Goal: Navigation & Orientation: Find specific page/section

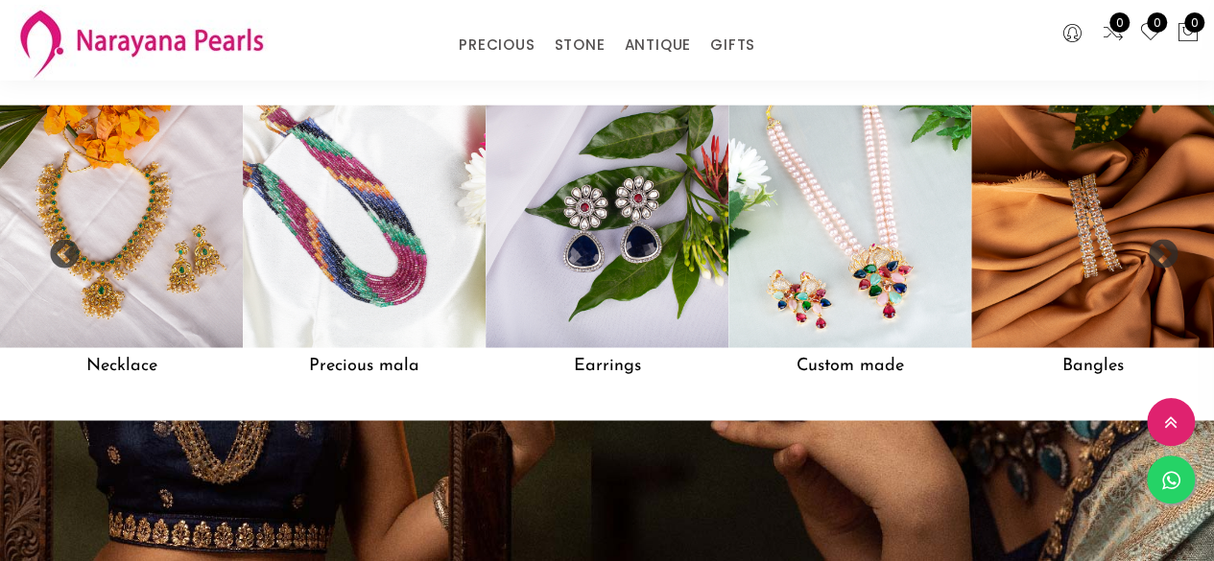
scroll to position [1535, 0]
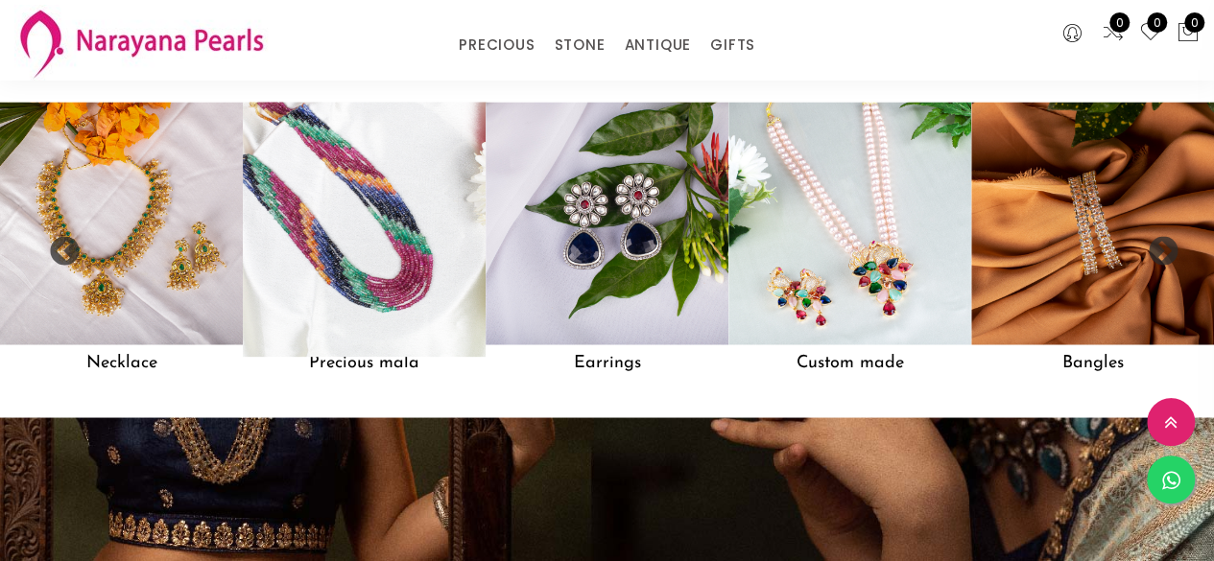
click at [435, 289] on img at bounding box center [363, 223] width 267 height 267
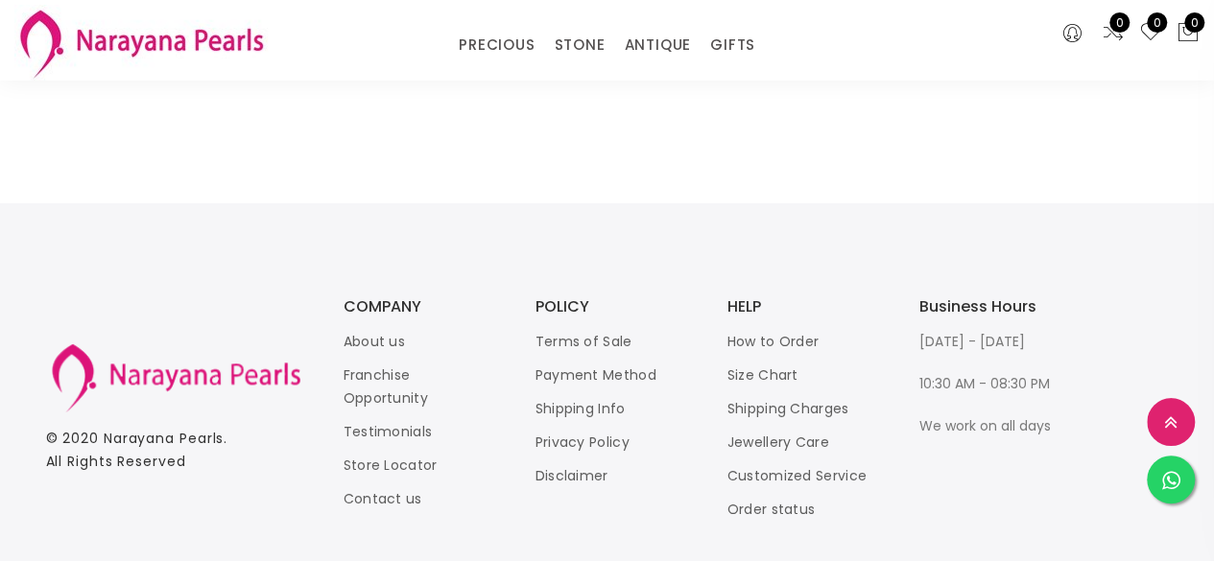
scroll to position [3070, 0]
click at [100, 46] on img at bounding box center [140, 43] width 253 height 76
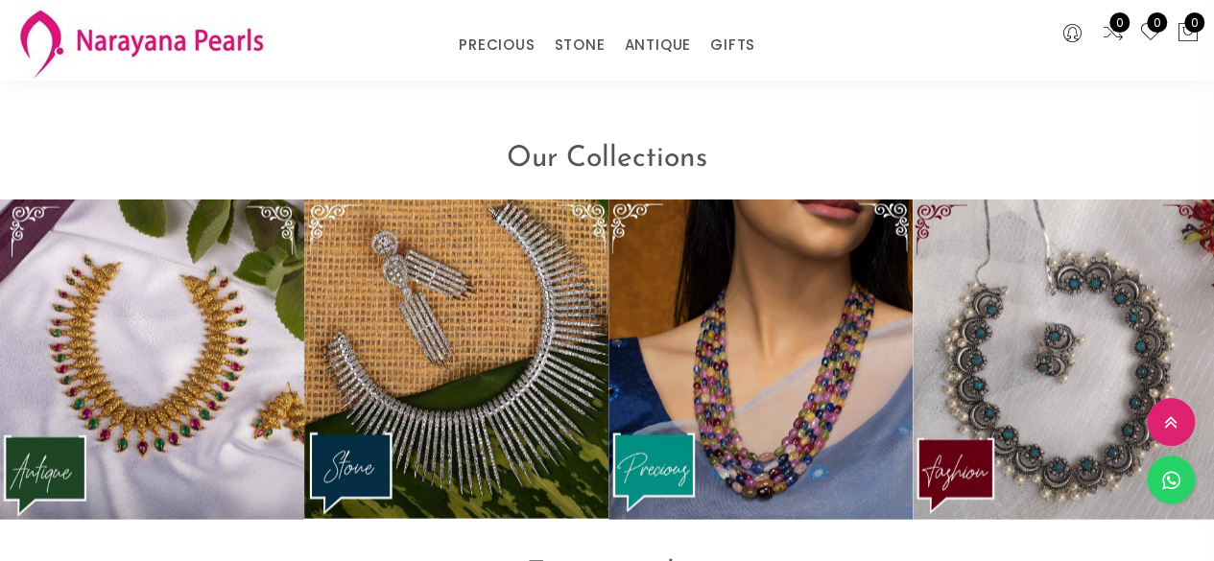
scroll to position [2163, 0]
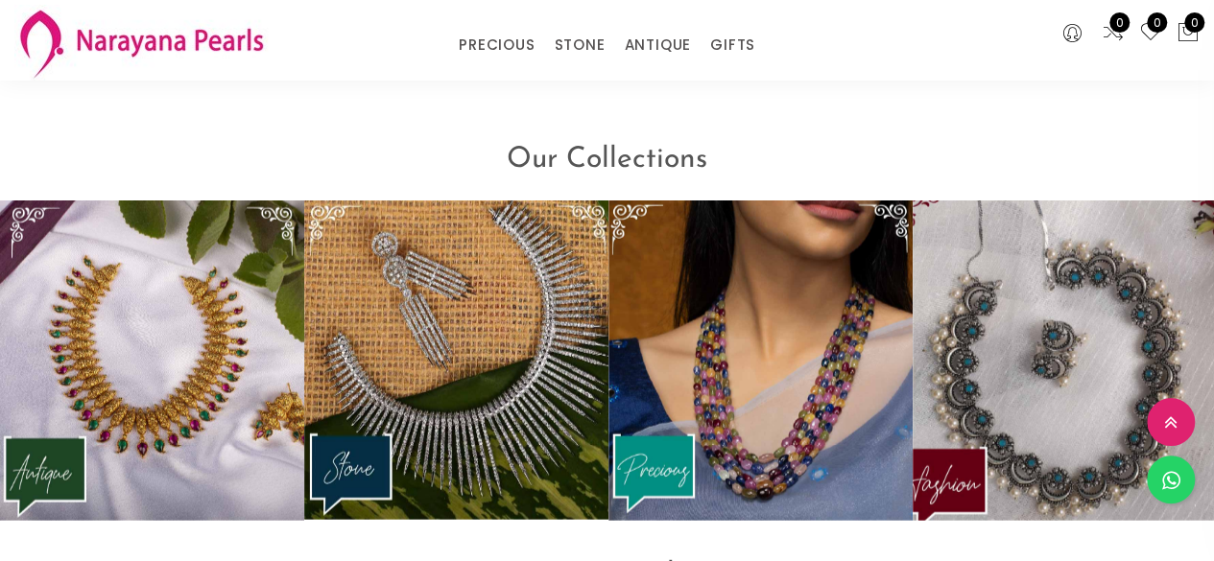
click at [990, 435] on img at bounding box center [1064, 361] width 335 height 352
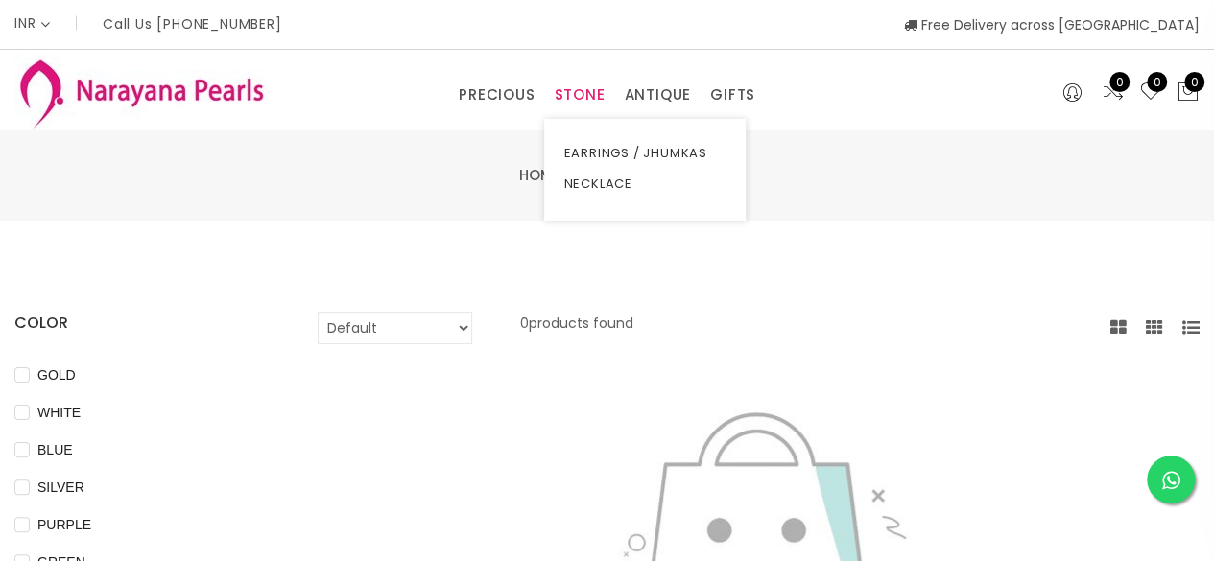
click at [580, 95] on link "STONE" at bounding box center [579, 95] width 51 height 29
click at [578, 89] on link "STONE" at bounding box center [579, 95] width 51 height 29
click at [606, 181] on link "NECKLACE" at bounding box center [644, 184] width 163 height 31
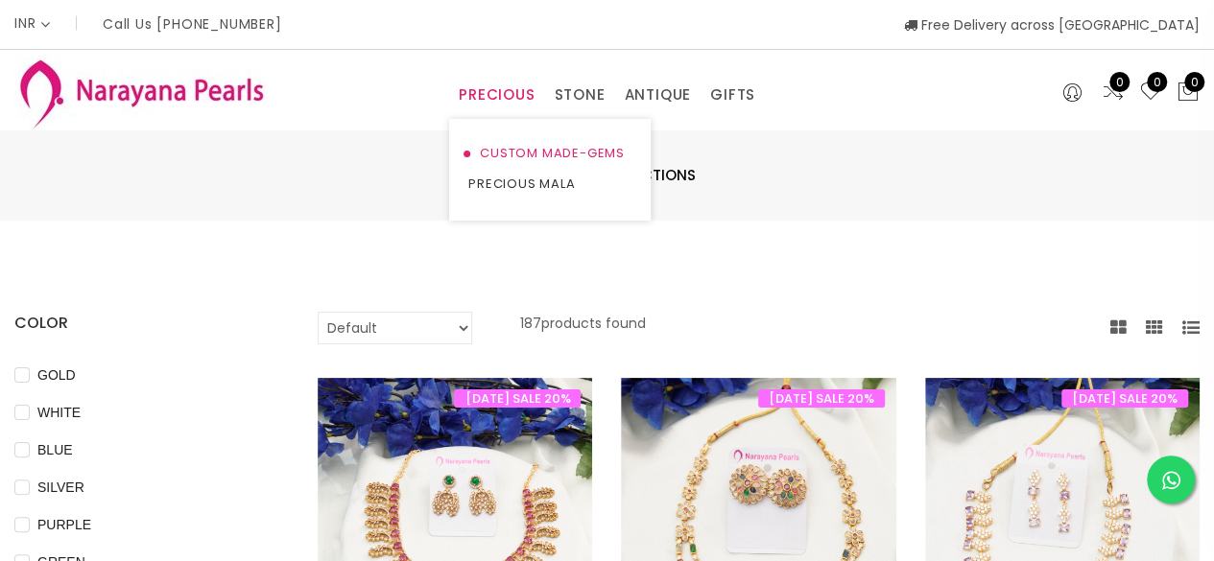
click at [514, 149] on link "CUSTOM MADE-GEMS" at bounding box center [549, 153] width 163 height 31
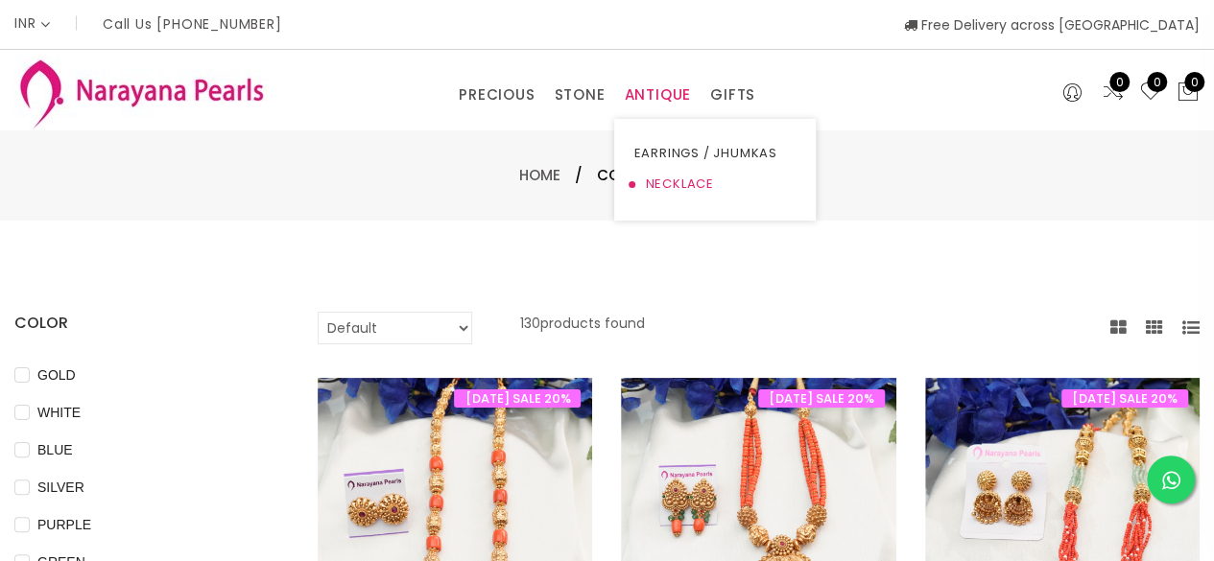
click at [672, 182] on link "NECKLACE" at bounding box center [714, 184] width 163 height 31
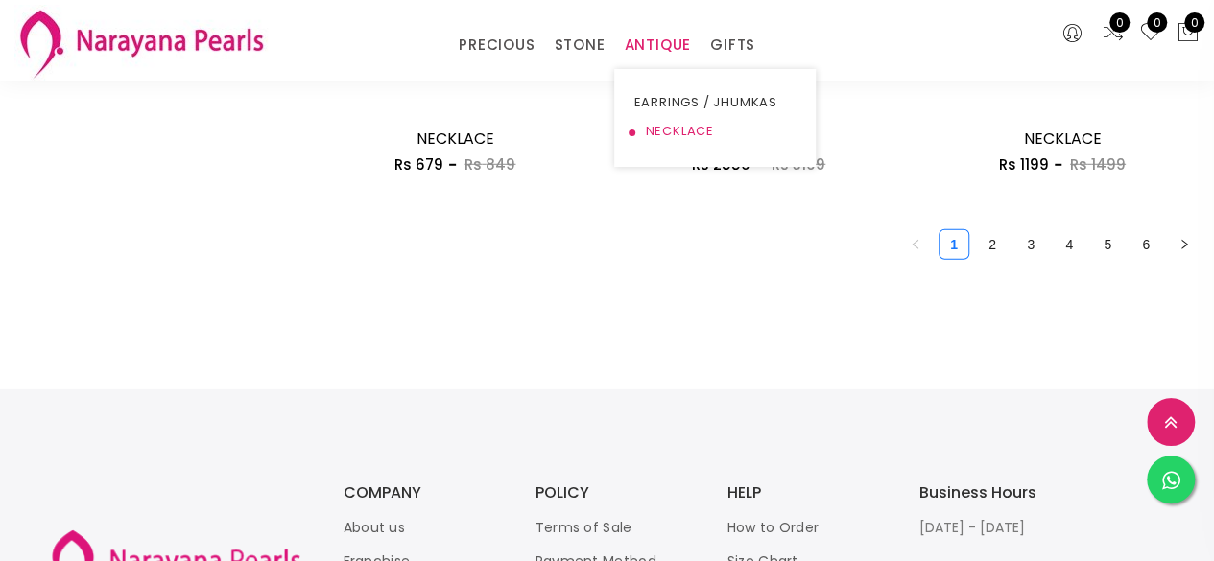
scroll to position [2429, 0]
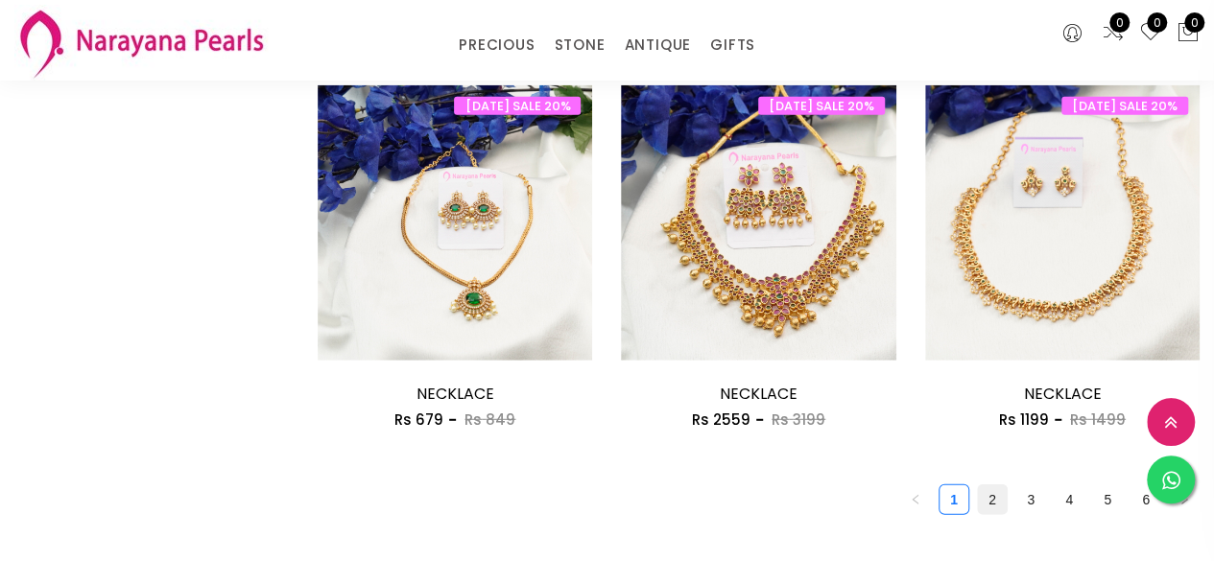
click at [998, 506] on link "2" at bounding box center [992, 499] width 29 height 29
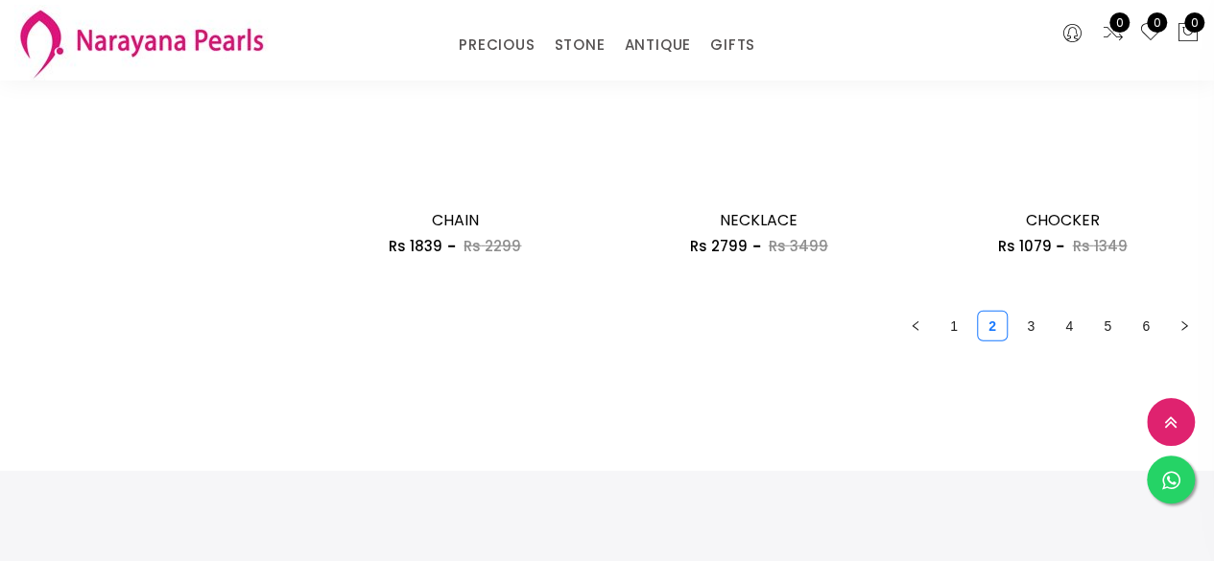
scroll to position [2686, 0]
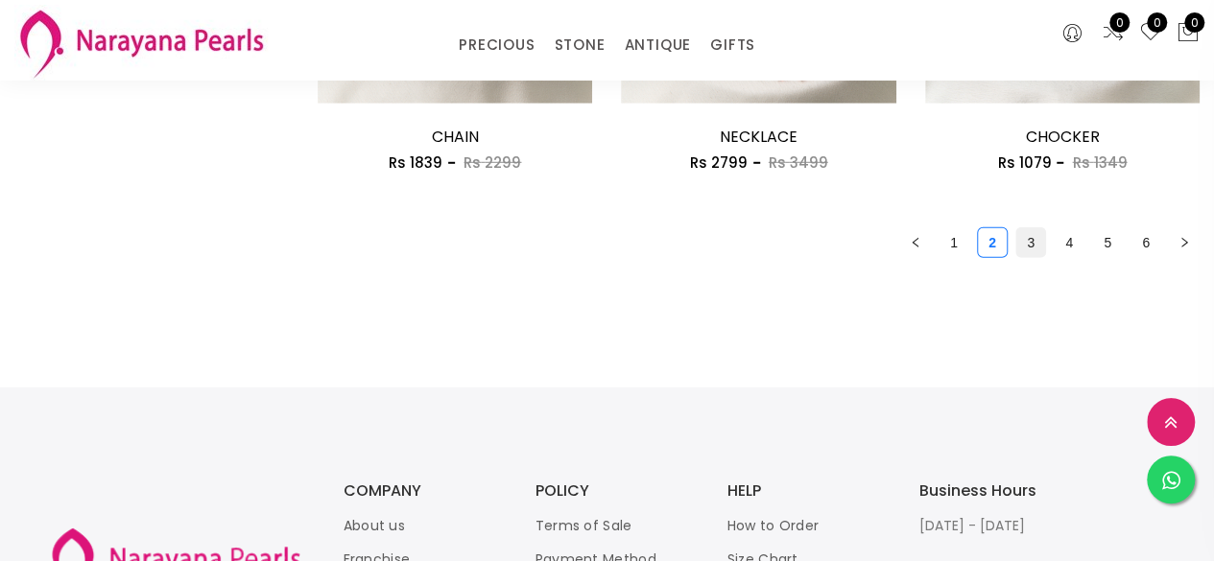
click at [1032, 247] on link "3" at bounding box center [1030, 242] width 29 height 29
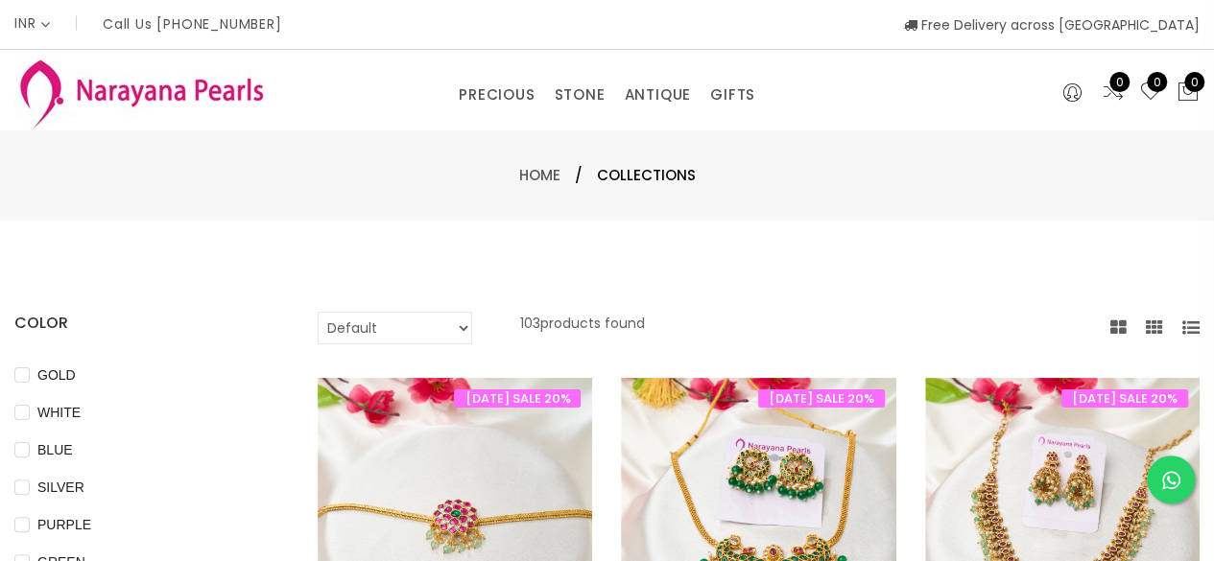
click at [154, 86] on img at bounding box center [140, 93] width 253 height 76
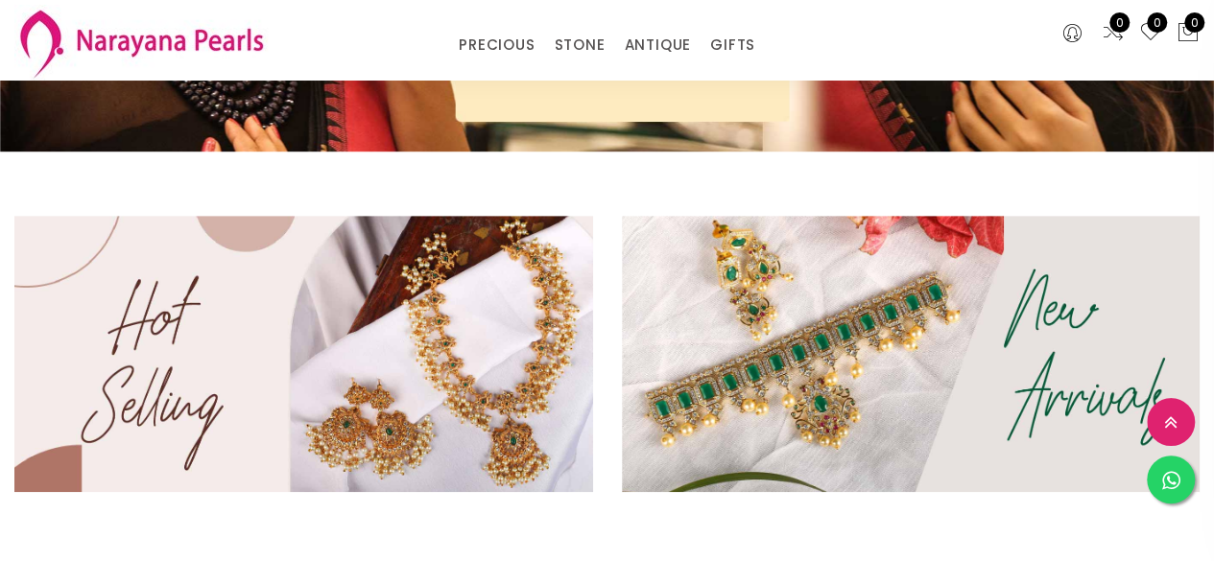
scroll to position [499, 0]
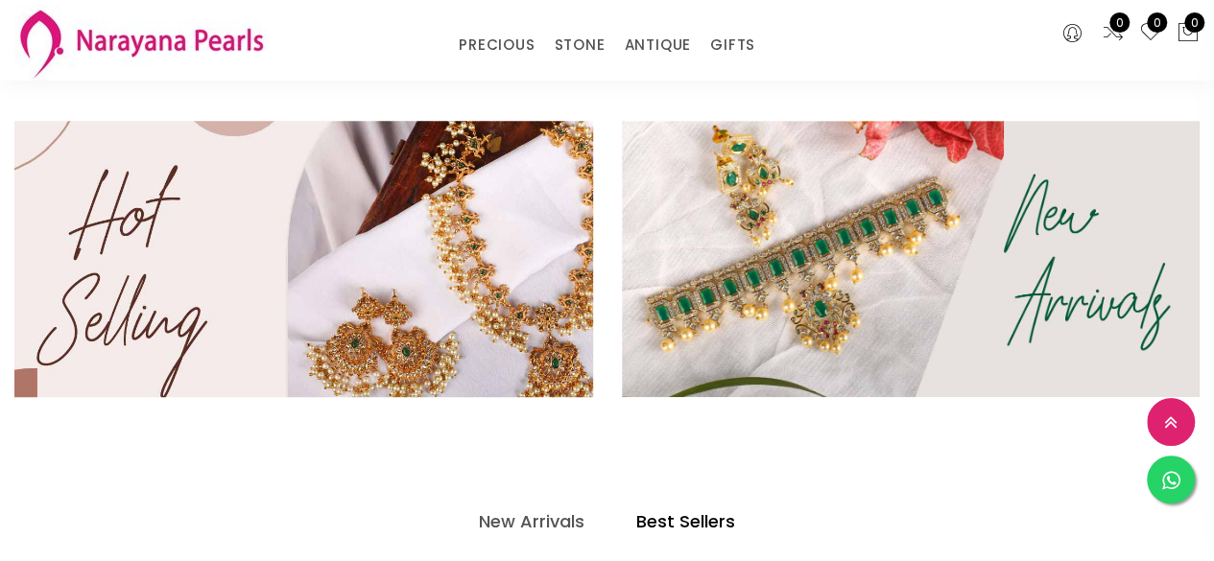
click at [463, 342] on img at bounding box center [304, 259] width 694 height 332
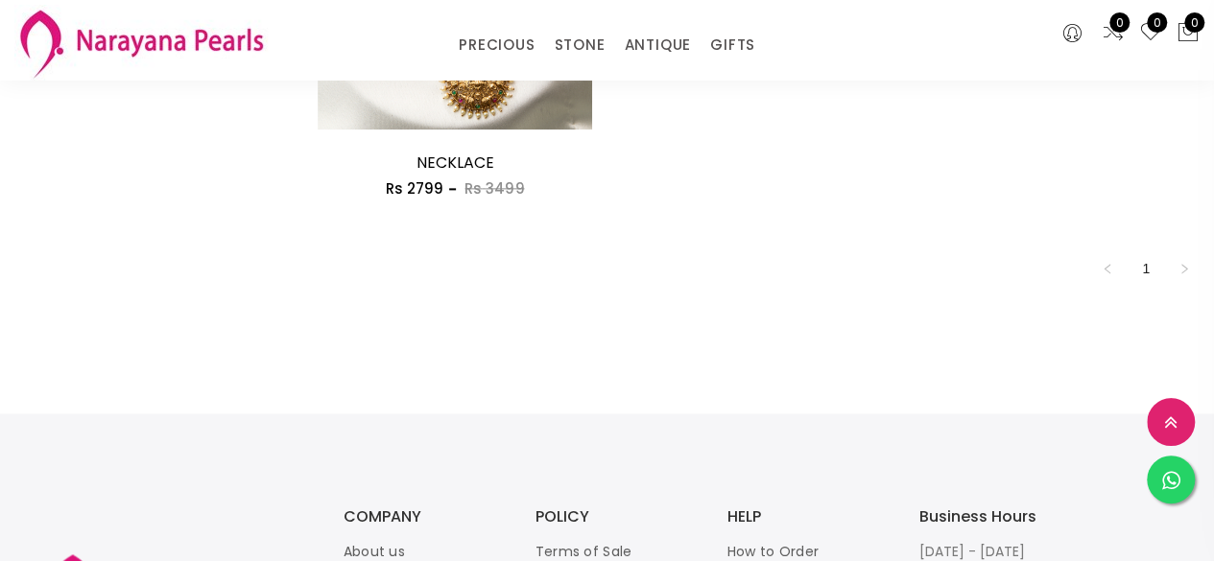
scroll to position [1447, 0]
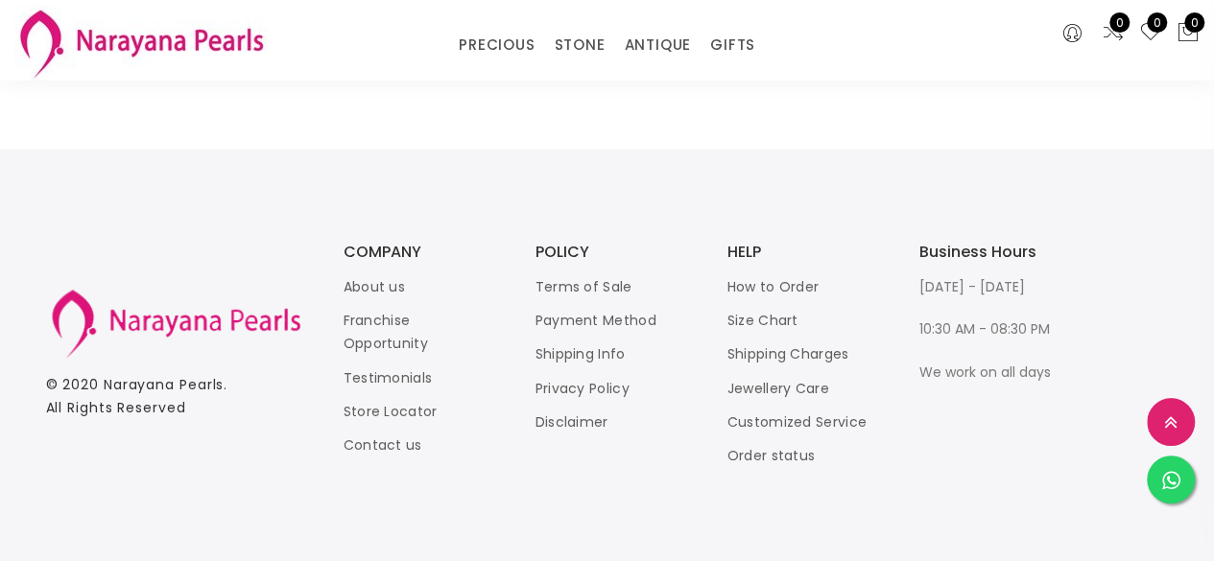
click at [934, 200] on footer "© 2020 [PERSON_NAME] . All Rights Reserved COMPANY About us Franchise Opportuni…" at bounding box center [607, 355] width 1214 height 413
click at [789, 285] on link "How to Order" at bounding box center [773, 286] width 92 height 19
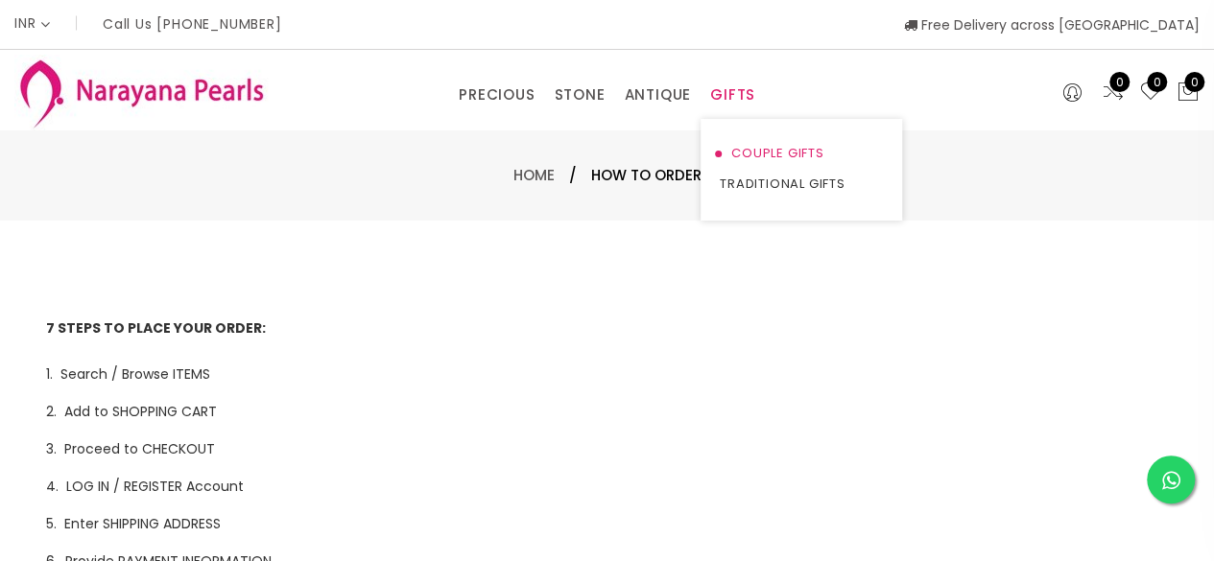
click at [743, 151] on link "COUPLE GIFTS" at bounding box center [800, 153] width 163 height 31
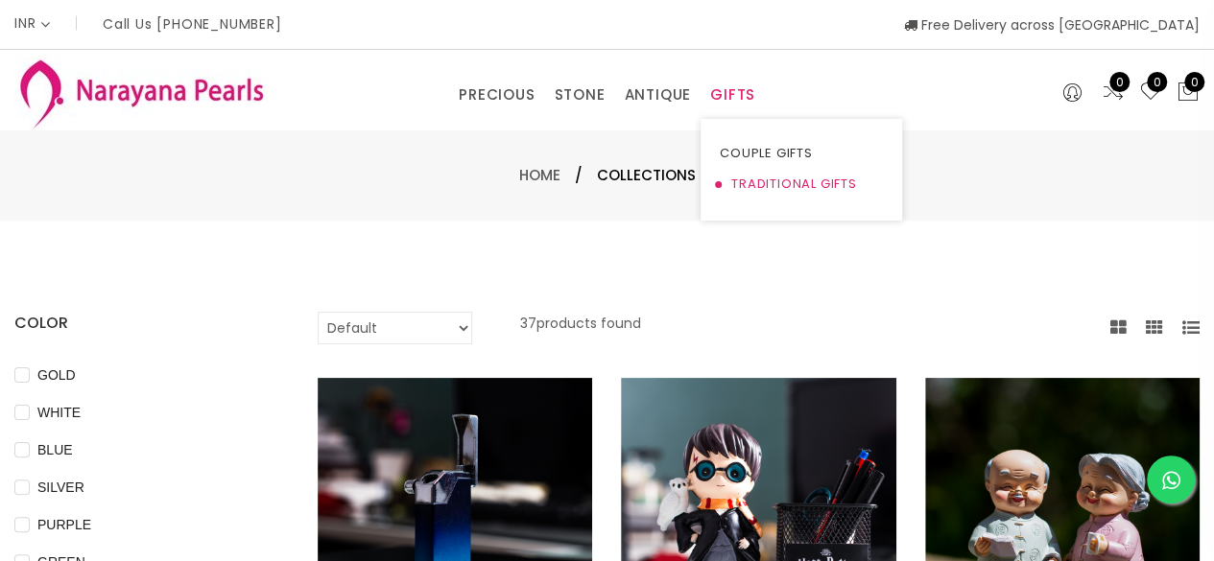
click at [735, 183] on link "TRADITIONAL GIFTS" at bounding box center [800, 184] width 163 height 31
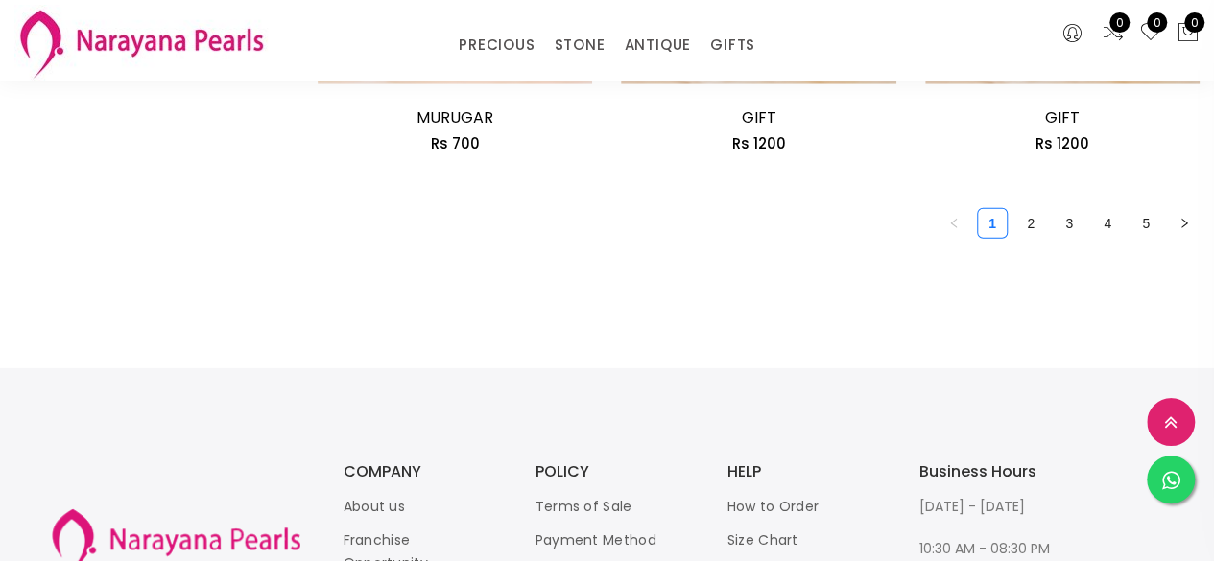
scroll to position [2659, 0]
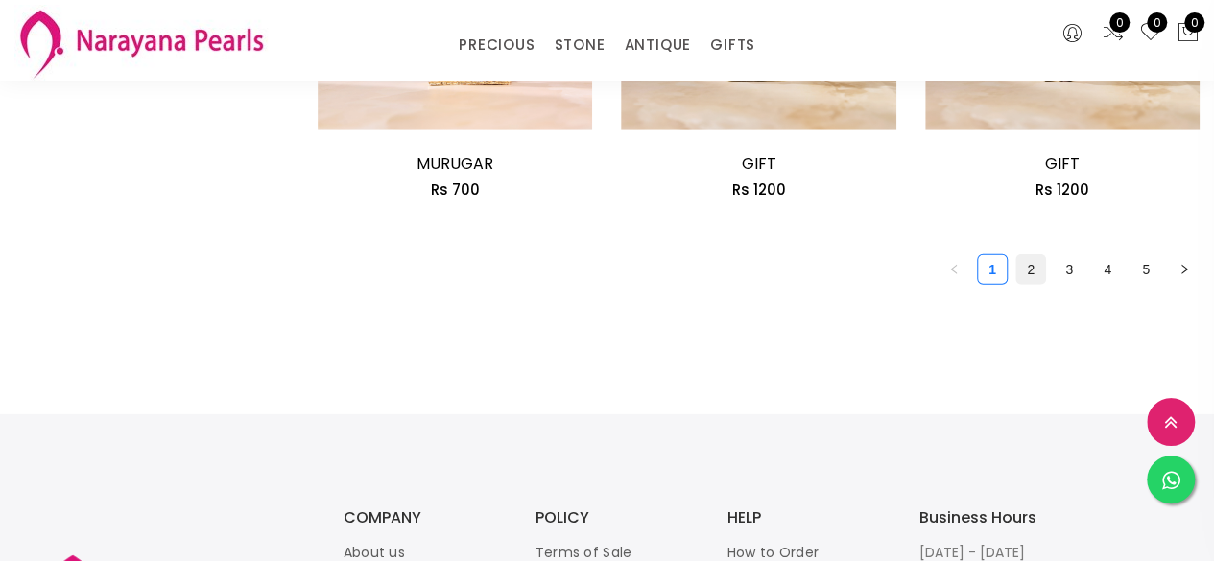
click at [1035, 266] on link "2" at bounding box center [1030, 269] width 29 height 29
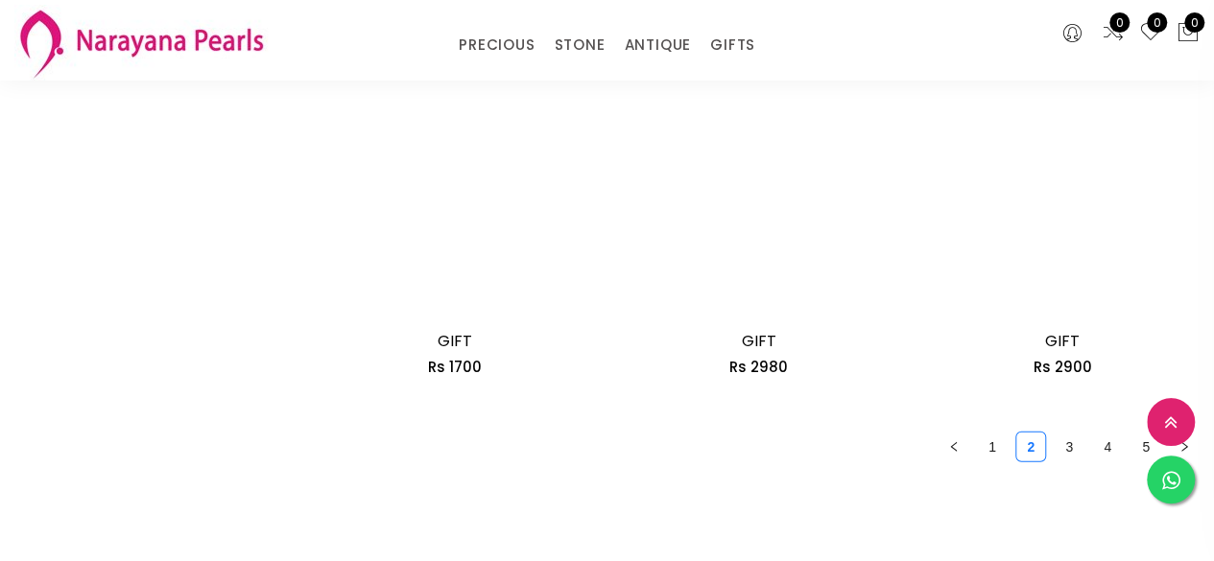
scroll to position [2571, 0]
